Goal: Task Accomplishment & Management: Manage account settings

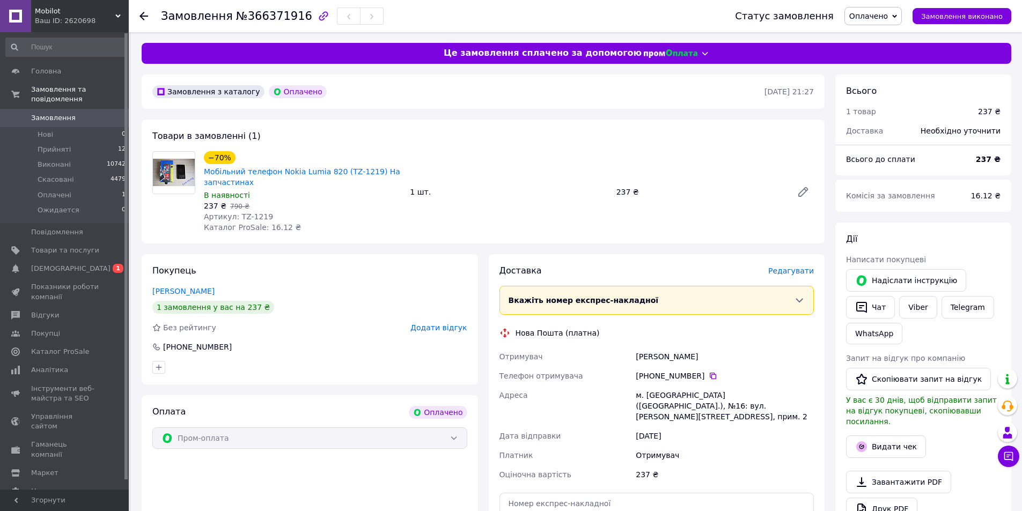
click at [897, 16] on icon at bounding box center [894, 15] width 5 height 3
click at [875, 38] on li "Прийнято" at bounding box center [873, 38] width 56 height 16
click at [41, 264] on span "[DEMOGRAPHIC_DATA]" at bounding box center [70, 269] width 79 height 10
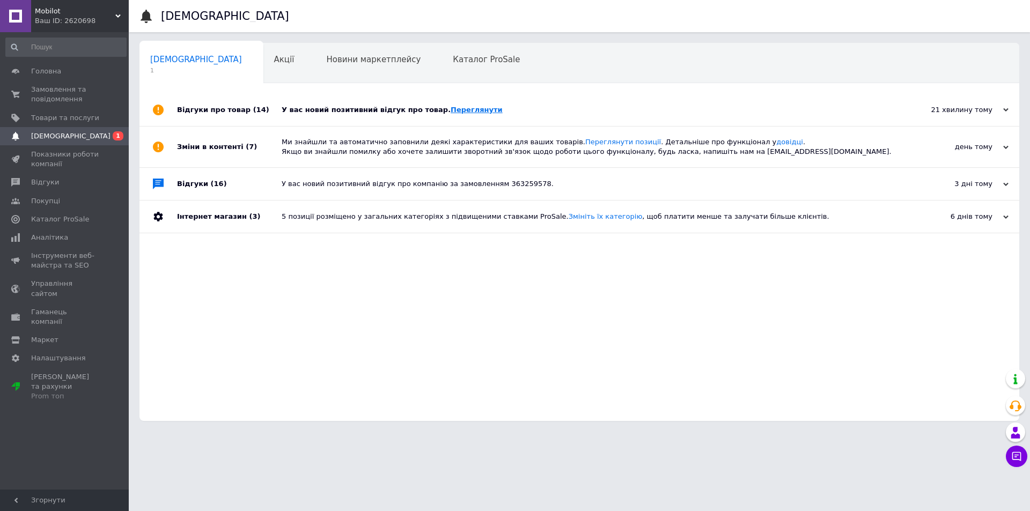
click at [453, 110] on link "Переглянути" at bounding box center [477, 110] width 52 height 8
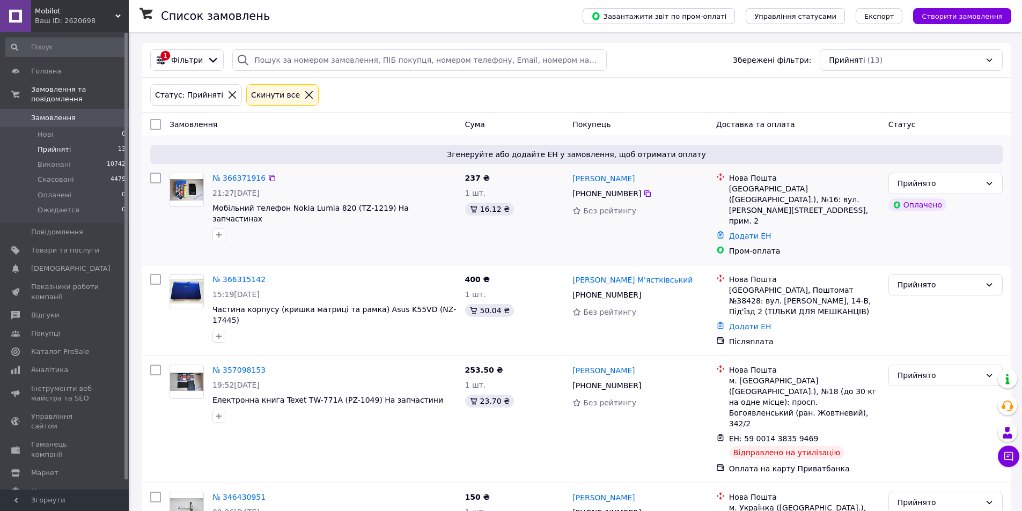
click at [260, 140] on div "Згенеруйте або додайте ЕН у замовлення, щоб отримати оплату № 366371916 21:27, …" at bounding box center [577, 200] width 870 height 129
